Goal: Task Accomplishment & Management: Complete application form

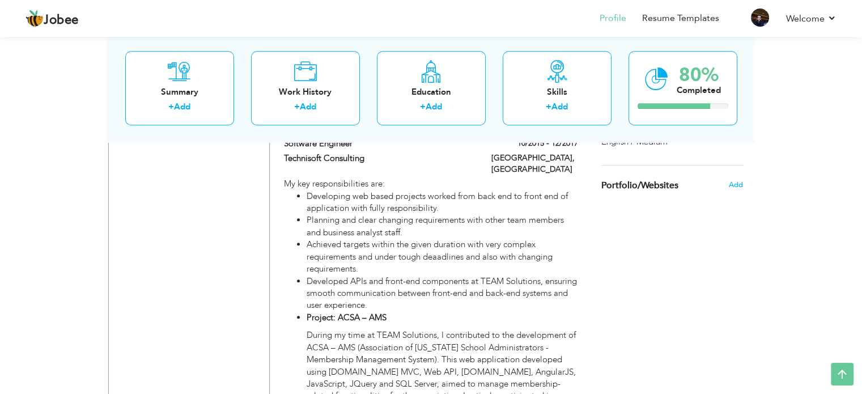
scroll to position [824, 0]
click at [173, 83] on div "Summary + Add" at bounding box center [179, 88] width 109 height 74
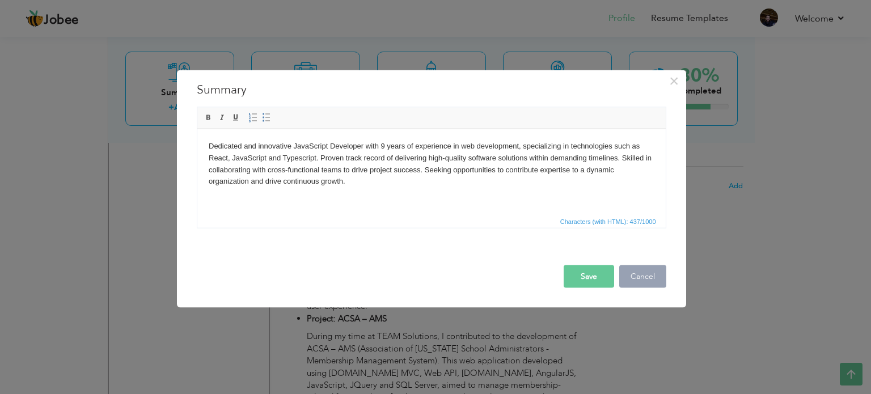
click at [661, 281] on button "Cancel" at bounding box center [642, 276] width 47 height 23
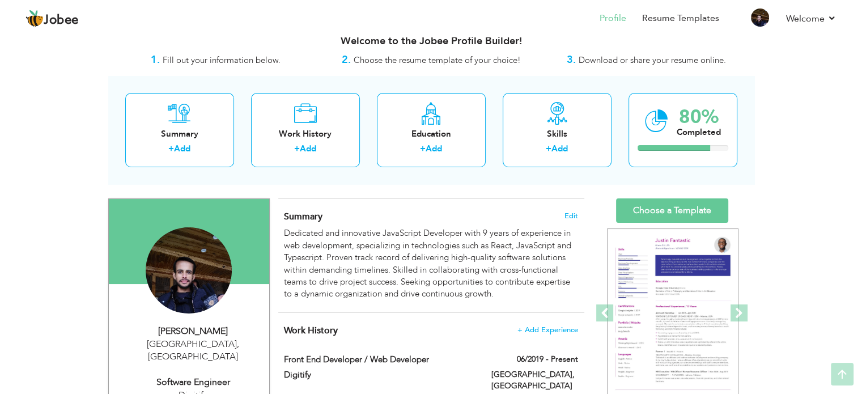
scroll to position [0, 0]
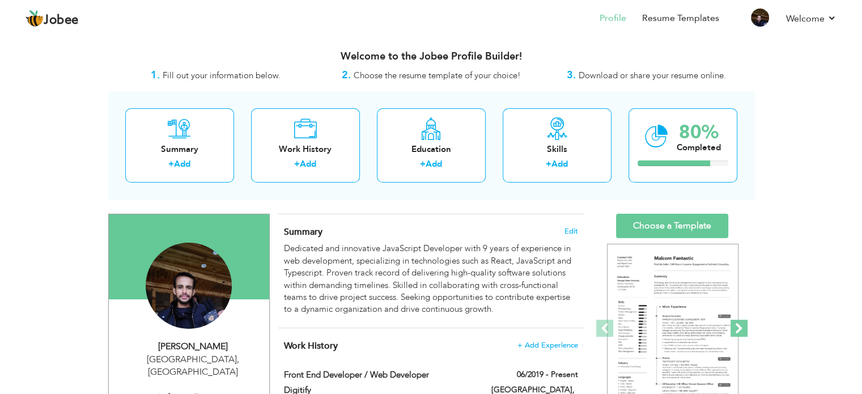
click at [737, 326] on span at bounding box center [739, 328] width 17 height 17
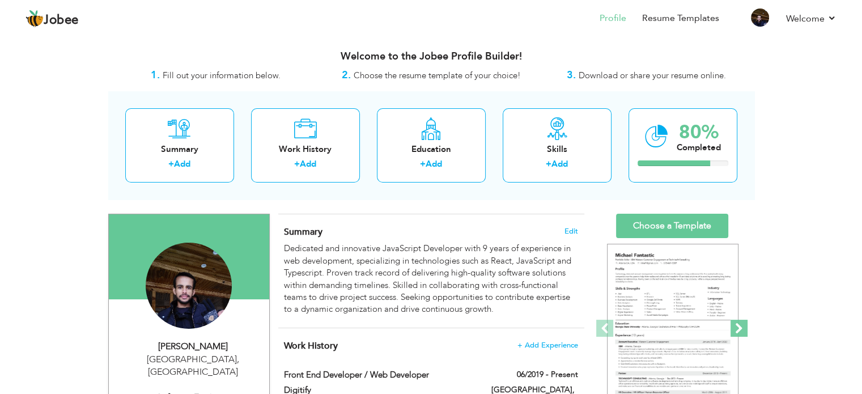
click at [737, 326] on span at bounding box center [739, 328] width 17 height 17
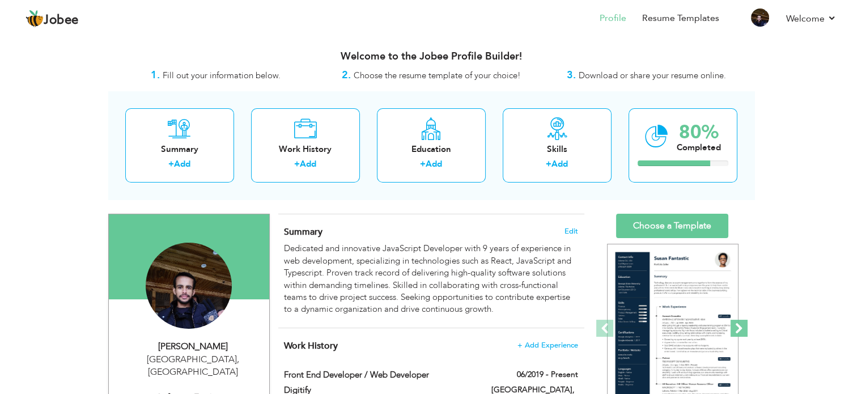
click at [737, 326] on span at bounding box center [739, 328] width 17 height 17
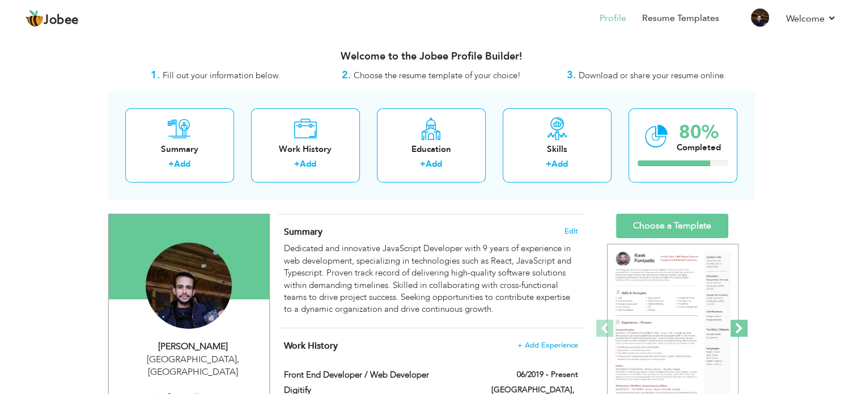
click at [737, 326] on span at bounding box center [739, 328] width 17 height 17
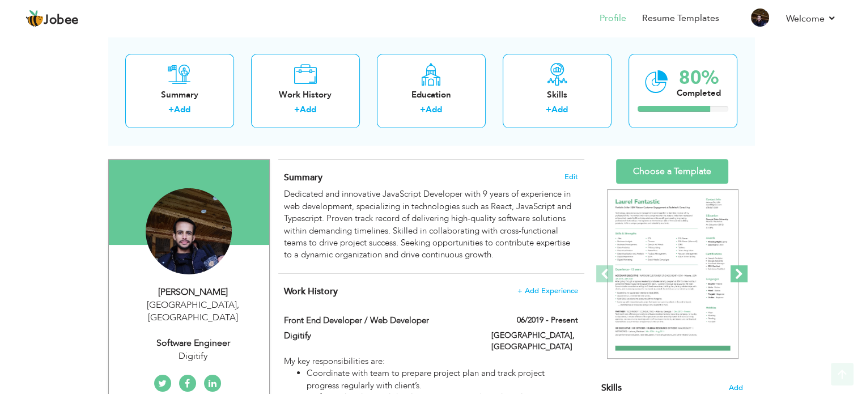
scroll to position [54, 0]
click at [739, 276] on span at bounding box center [739, 273] width 17 height 17
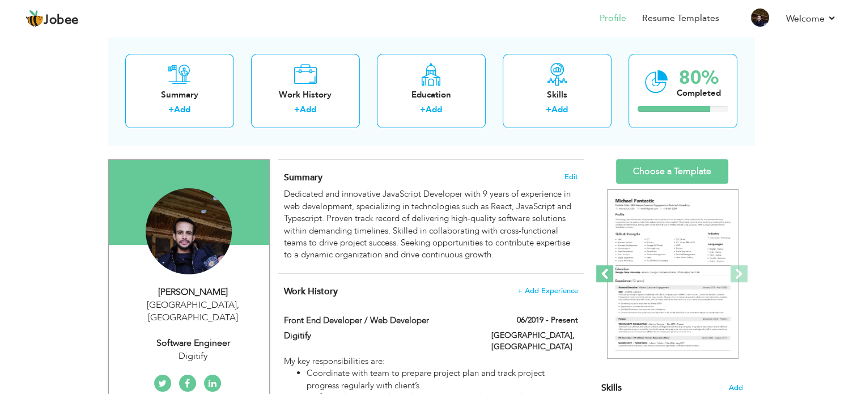
click at [605, 273] on span at bounding box center [604, 273] width 17 height 17
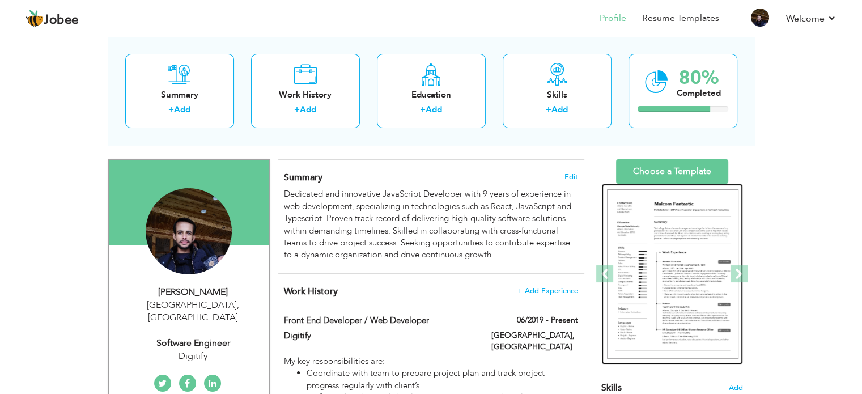
click at [686, 264] on img at bounding box center [672, 274] width 131 height 170
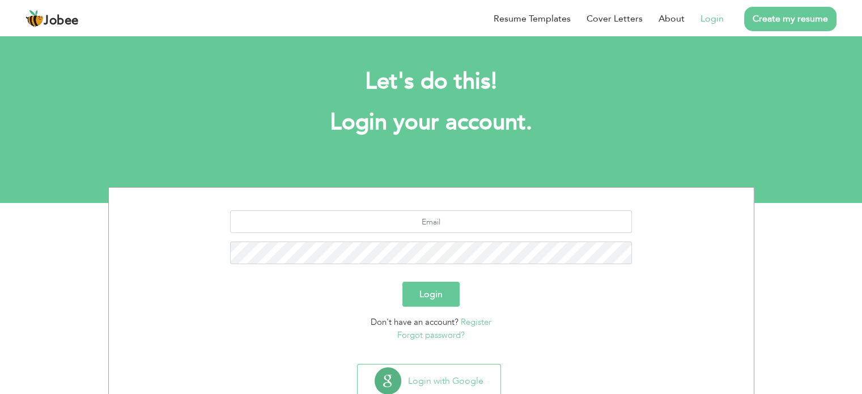
click at [715, 19] on link "Login" at bounding box center [712, 19] width 23 height 14
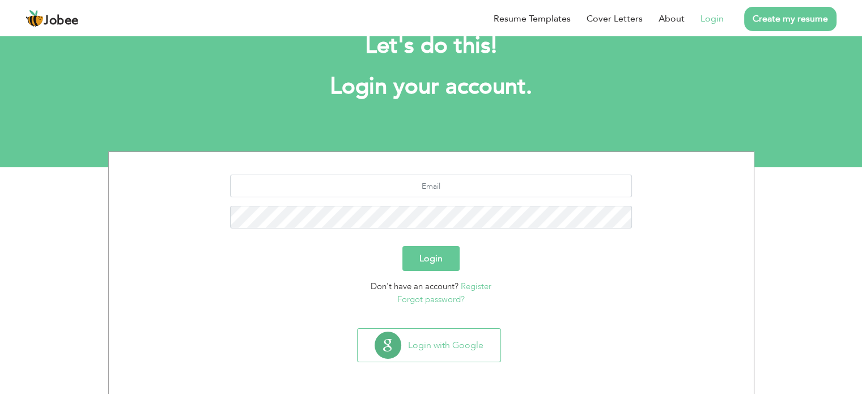
click at [426, 260] on button "Login" at bounding box center [430, 258] width 57 height 25
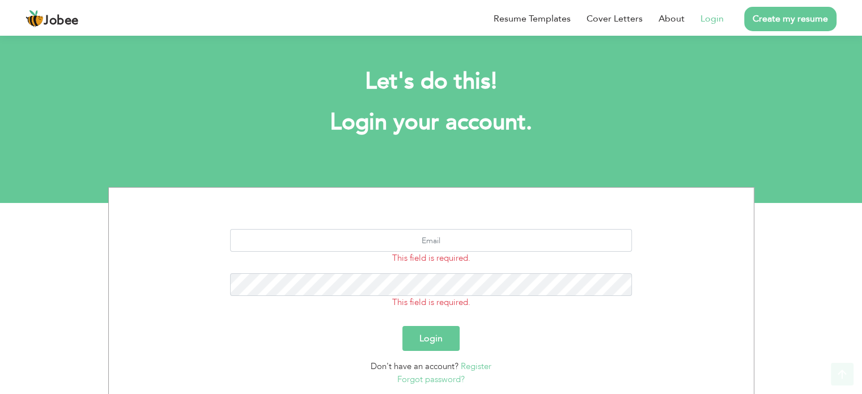
scroll to position [80, 0]
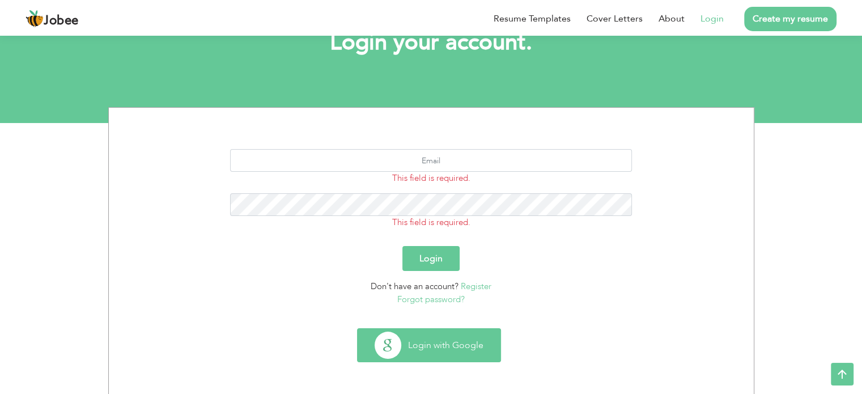
click at [415, 346] on button "Login with Google" at bounding box center [429, 345] width 143 height 33
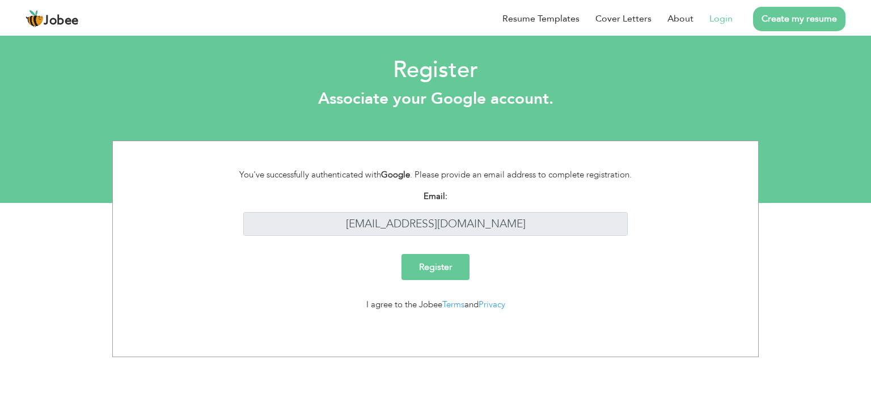
click at [717, 20] on link "Login" at bounding box center [720, 19] width 23 height 14
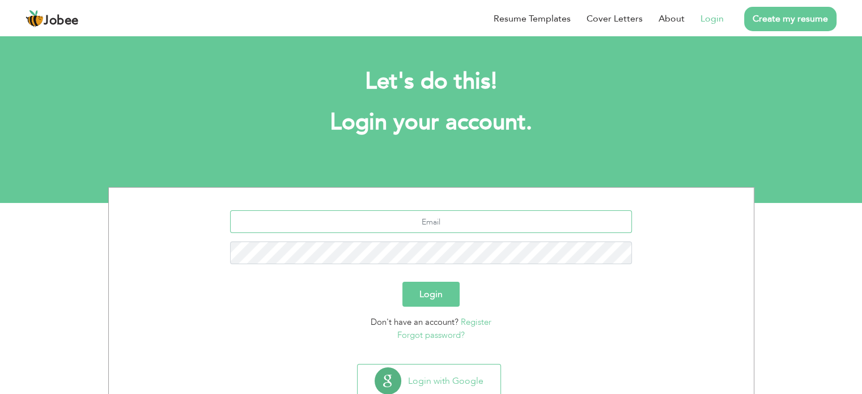
click at [452, 222] on input "text" at bounding box center [431, 221] width 402 height 23
type input "hassanmustafa008@gmail.com"
click at [432, 294] on button "Login" at bounding box center [430, 294] width 57 height 25
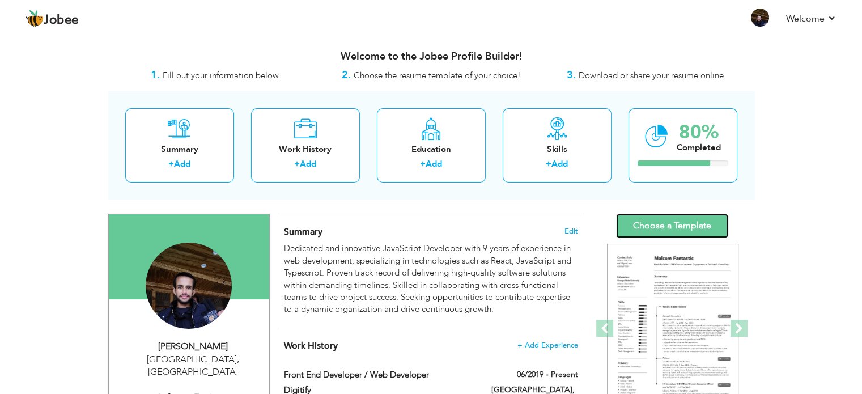
click at [664, 231] on link "Choose a Template" at bounding box center [672, 226] width 112 height 24
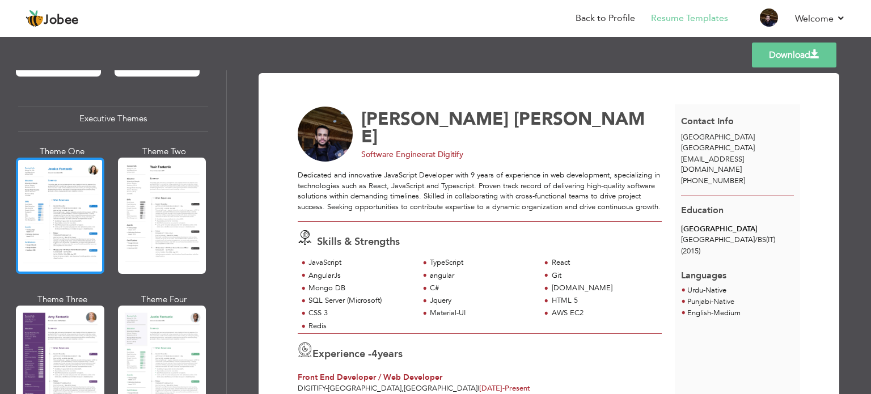
scroll to position [824, 0]
click at [75, 195] on div at bounding box center [60, 216] width 88 height 116
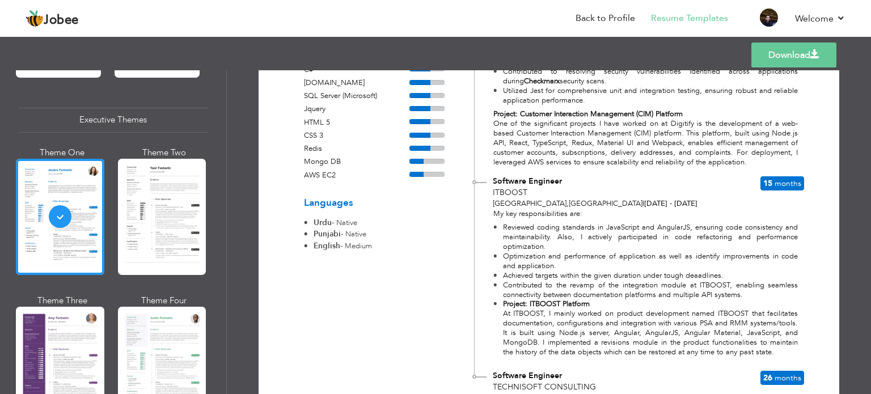
scroll to position [280, 0]
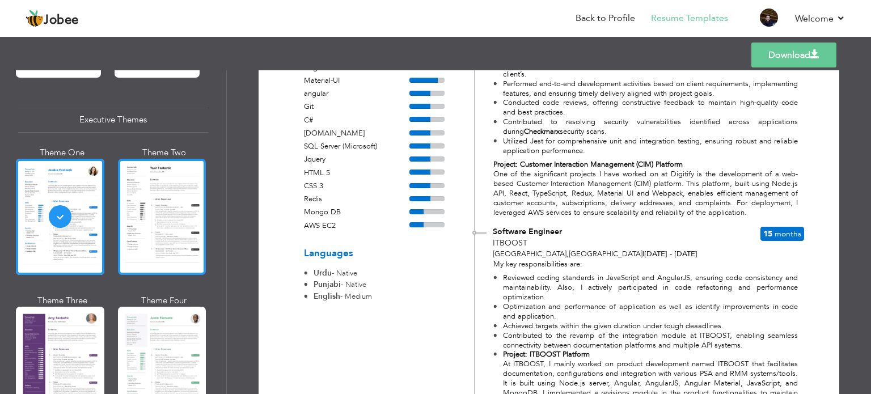
click at [175, 205] on div at bounding box center [162, 217] width 88 height 116
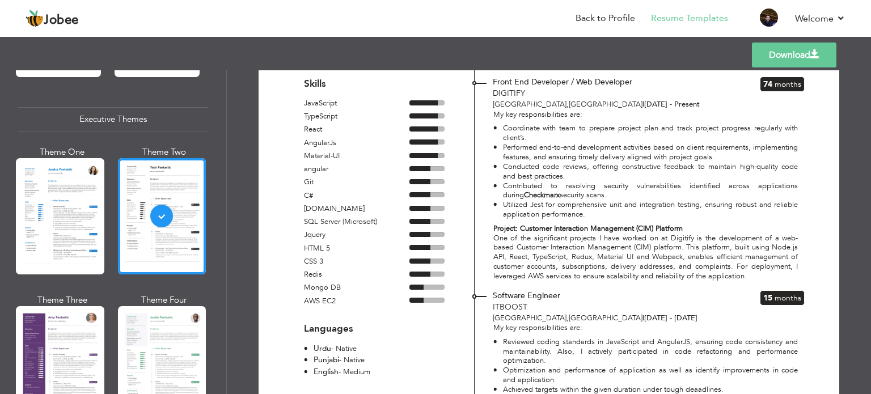
scroll to position [171, 0]
